Goal: Navigation & Orientation: Find specific page/section

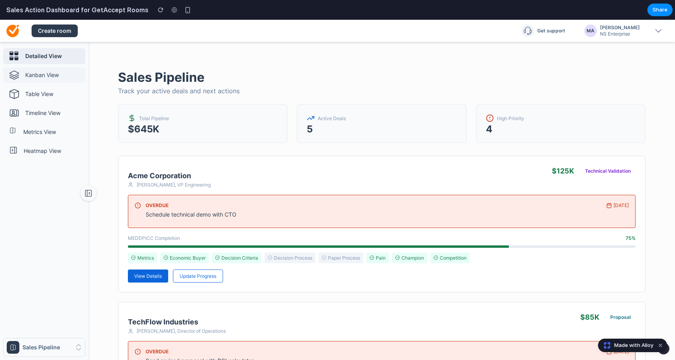
click at [48, 76] on p "Kanban View" at bounding box center [53, 75] width 57 height 8
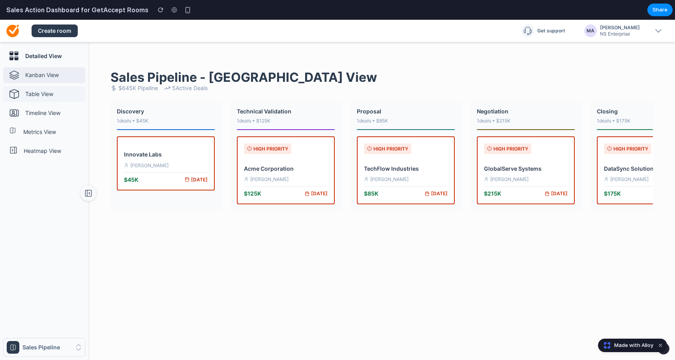
click at [48, 92] on p "Table View" at bounding box center [53, 94] width 57 height 8
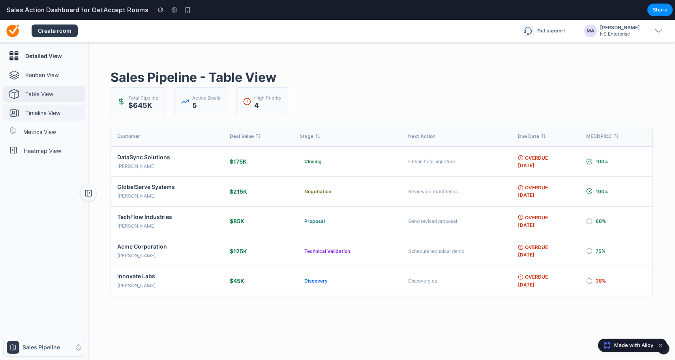
click at [49, 115] on p "Timeline View" at bounding box center [53, 113] width 57 height 8
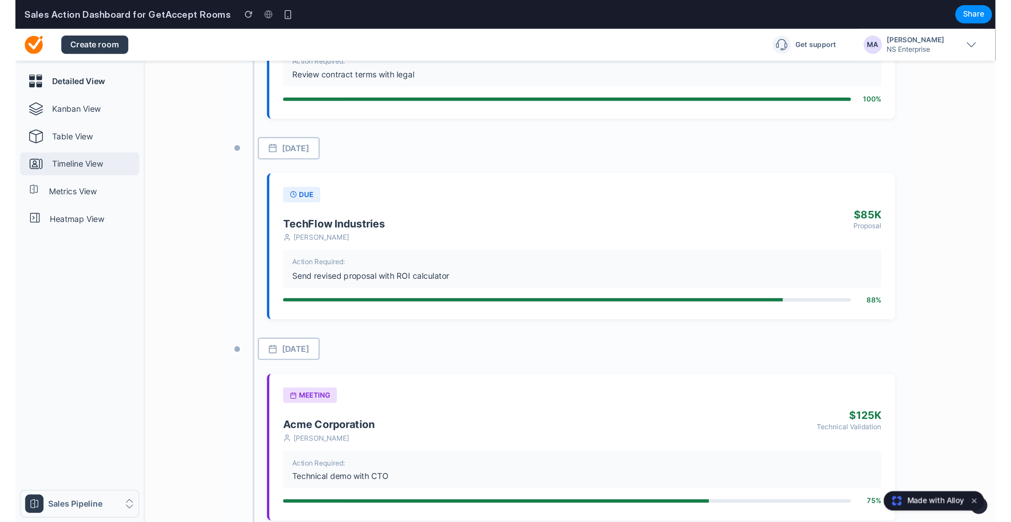
scroll to position [326, 0]
